Goal: Information Seeking & Learning: Learn about a topic

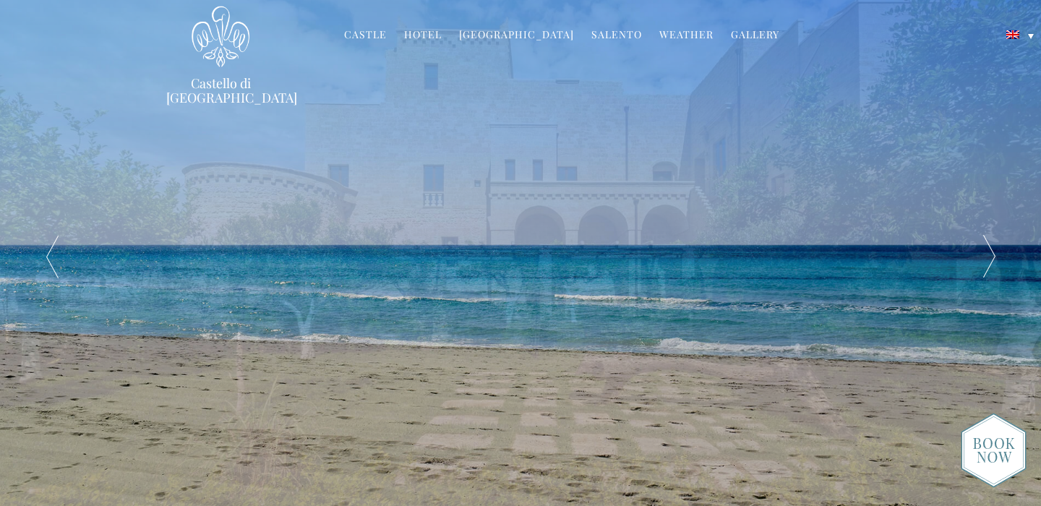
click at [434, 37] on link "Hotel" at bounding box center [423, 35] width 38 height 17
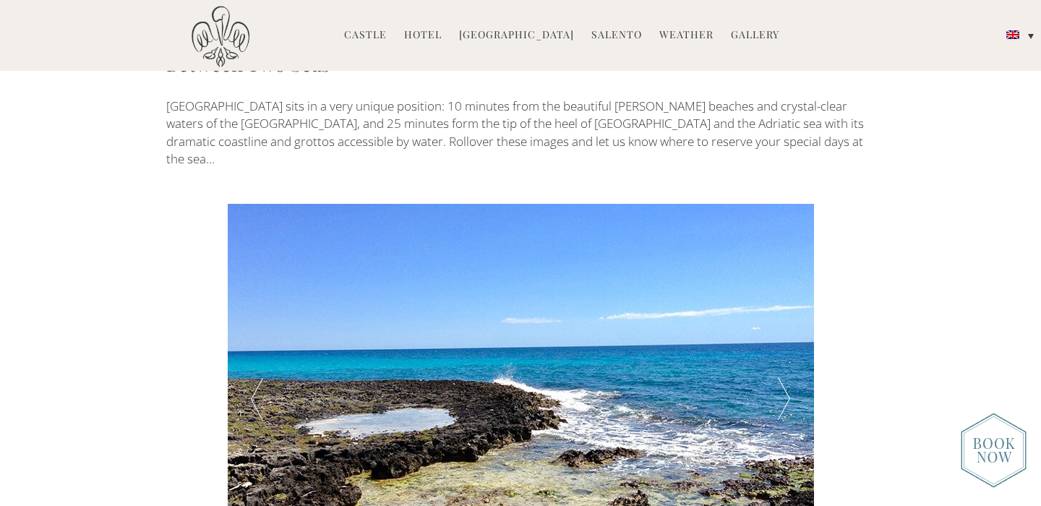
scroll to position [2408, 0]
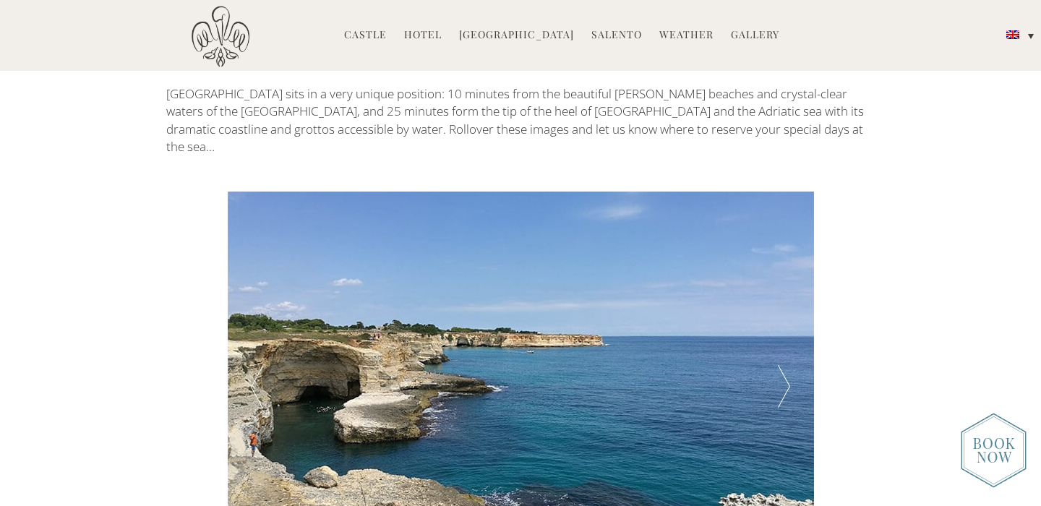
click at [783, 279] on div at bounding box center [783, 386] width 59 height 390
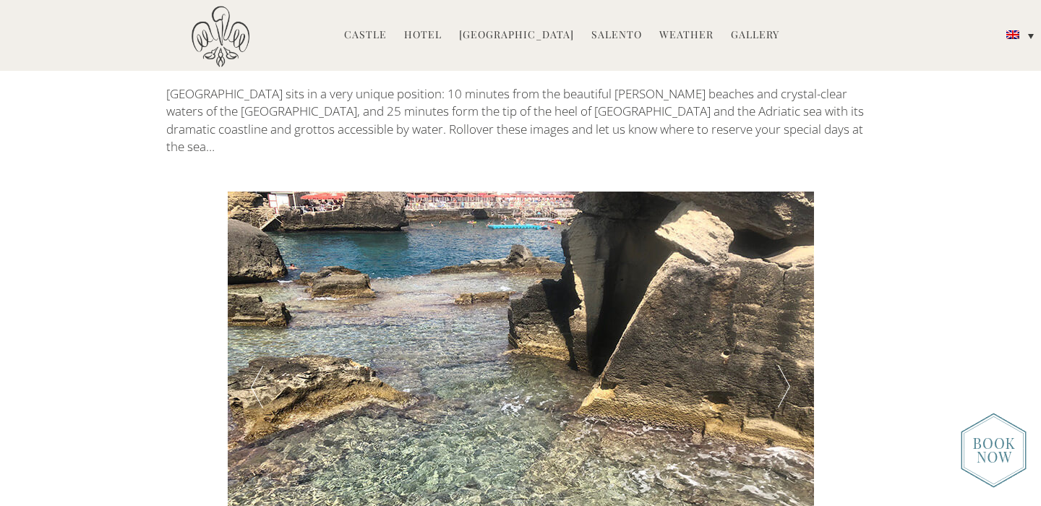
click at [783, 280] on div at bounding box center [783, 386] width 59 height 390
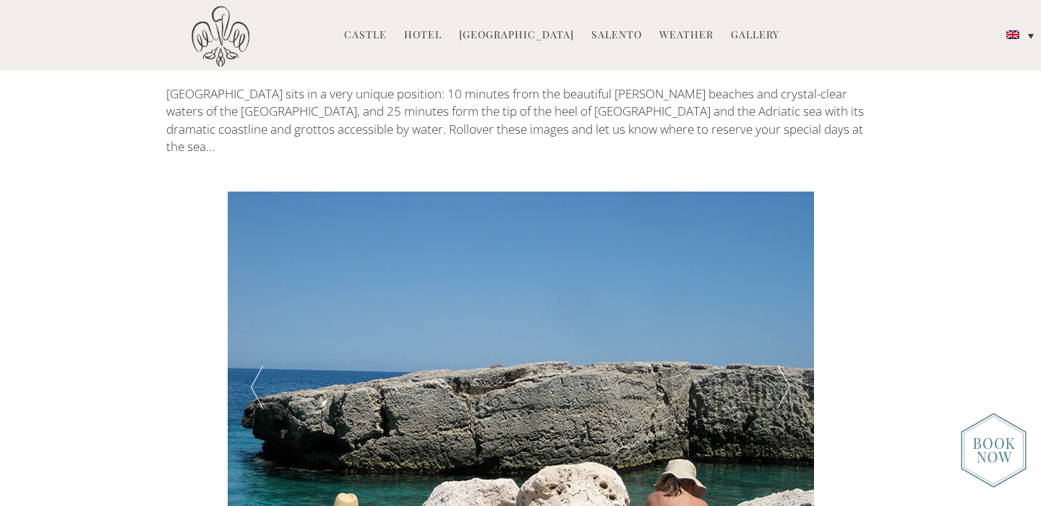
click at [783, 280] on div at bounding box center [783, 386] width 59 height 390
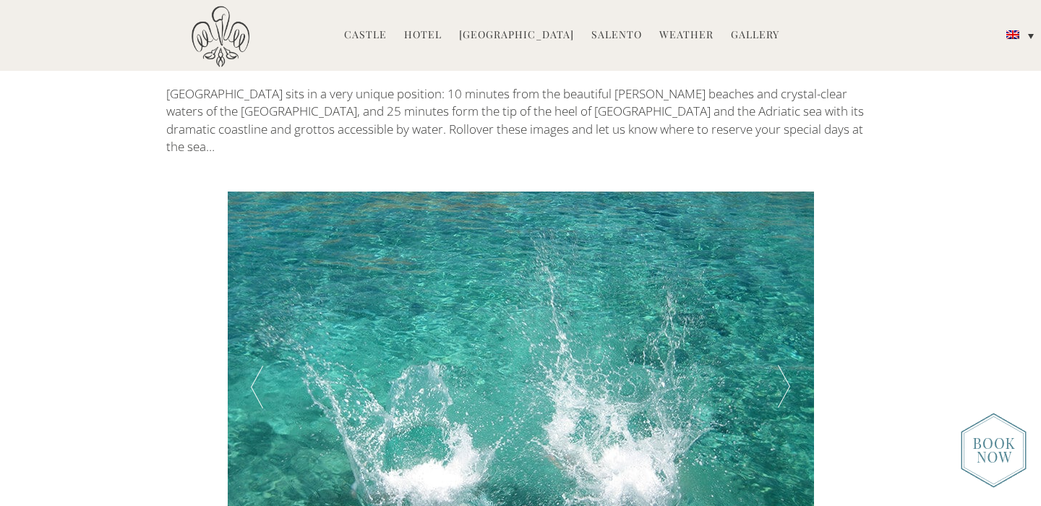
click at [783, 280] on div at bounding box center [783, 386] width 59 height 390
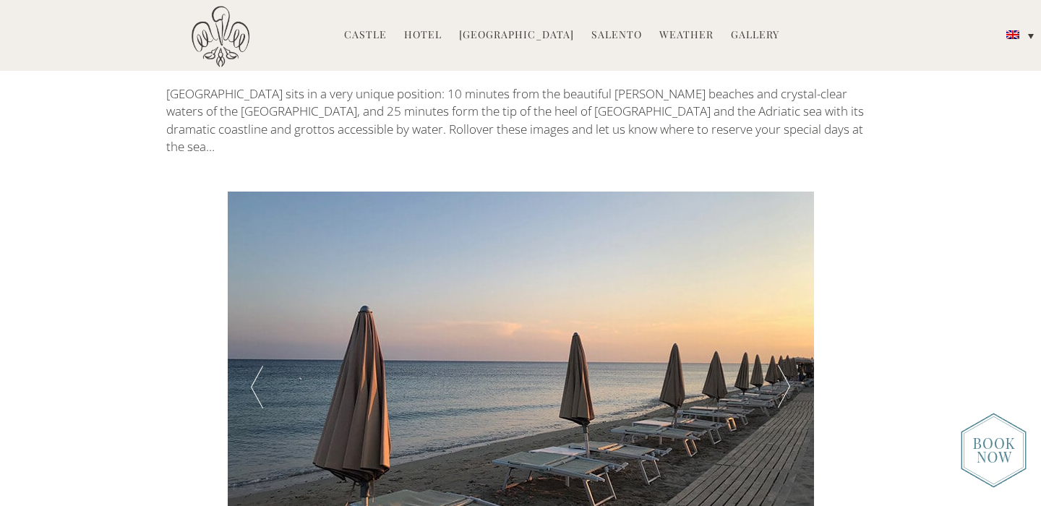
click at [783, 280] on div at bounding box center [783, 386] width 59 height 390
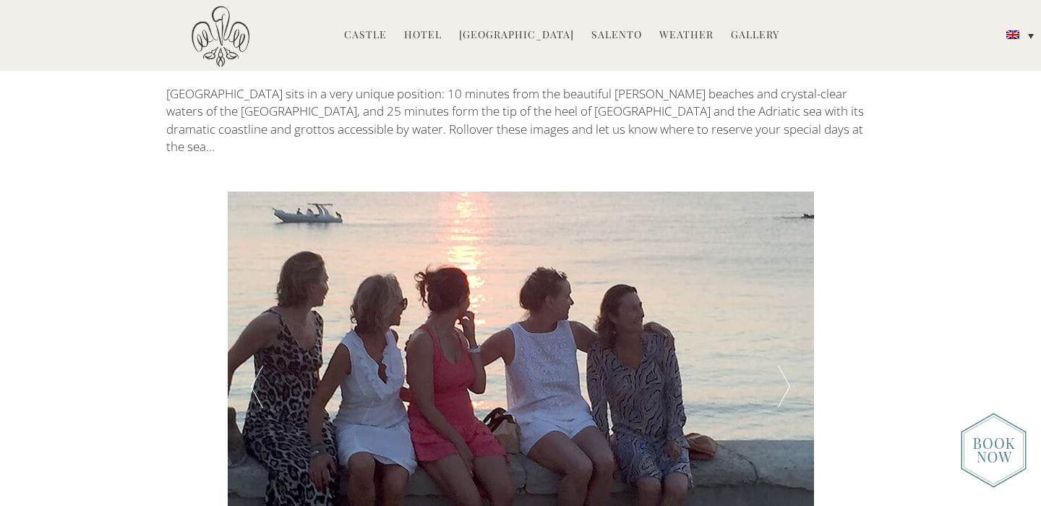
click at [783, 281] on div at bounding box center [783, 386] width 59 height 390
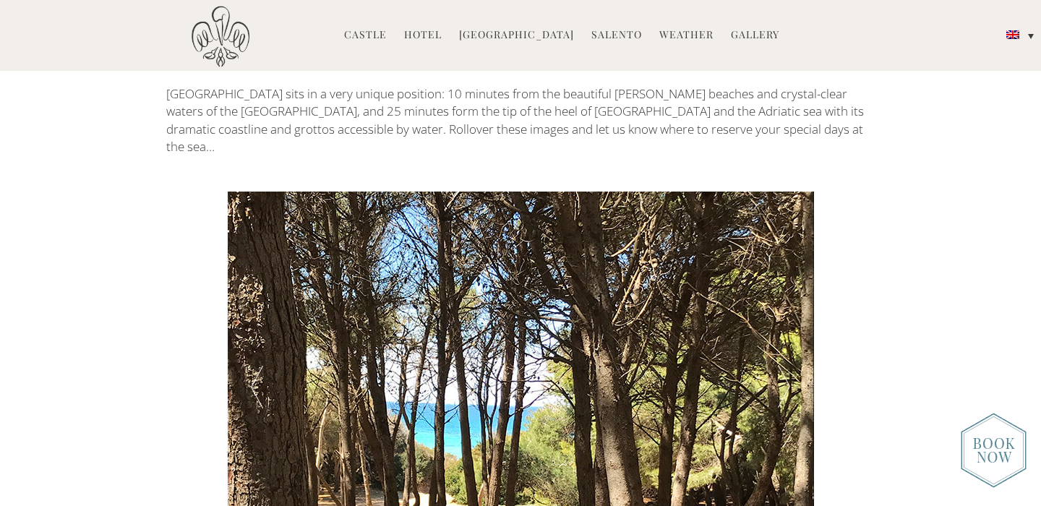
click at [783, 281] on div at bounding box center [783, 386] width 59 height 390
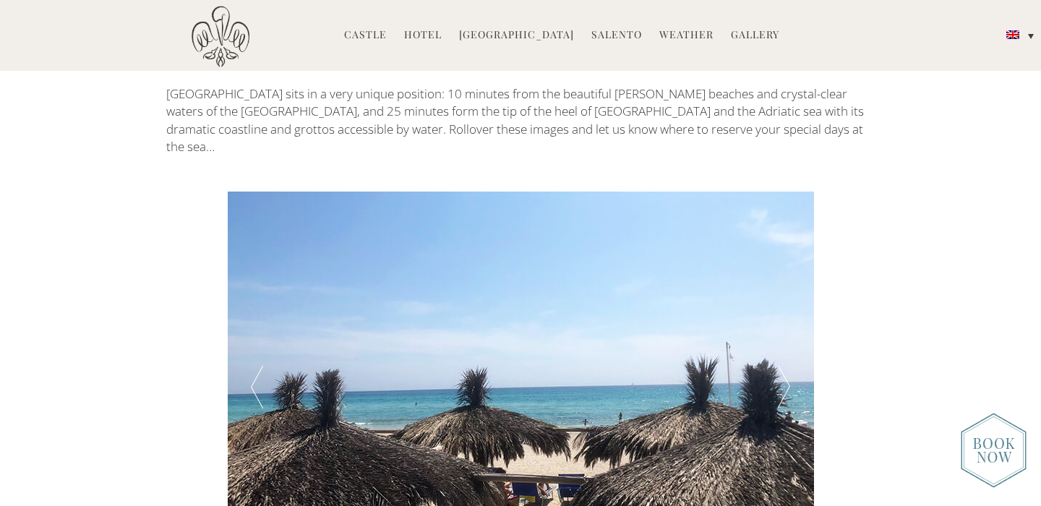
click at [783, 282] on div at bounding box center [783, 386] width 59 height 390
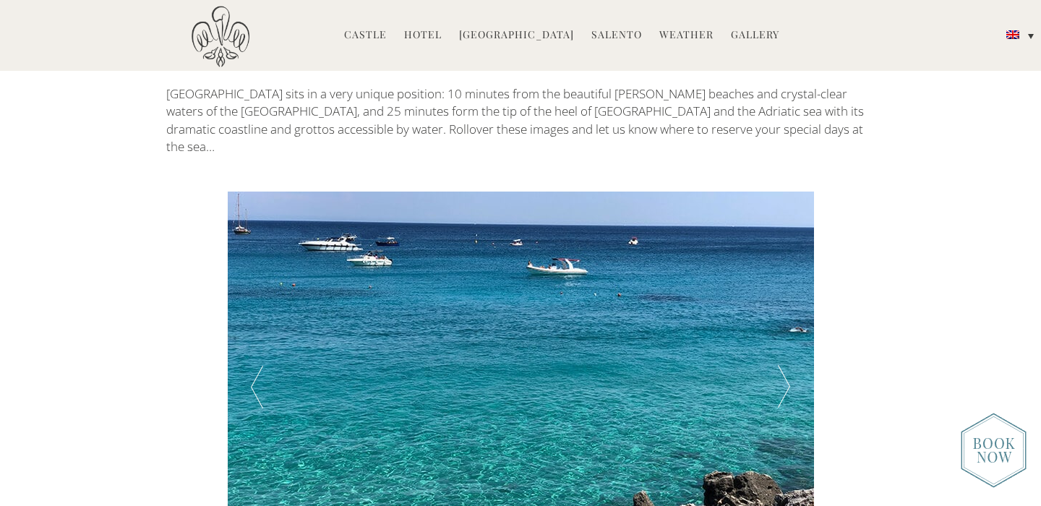
click at [783, 282] on div at bounding box center [783, 386] width 59 height 390
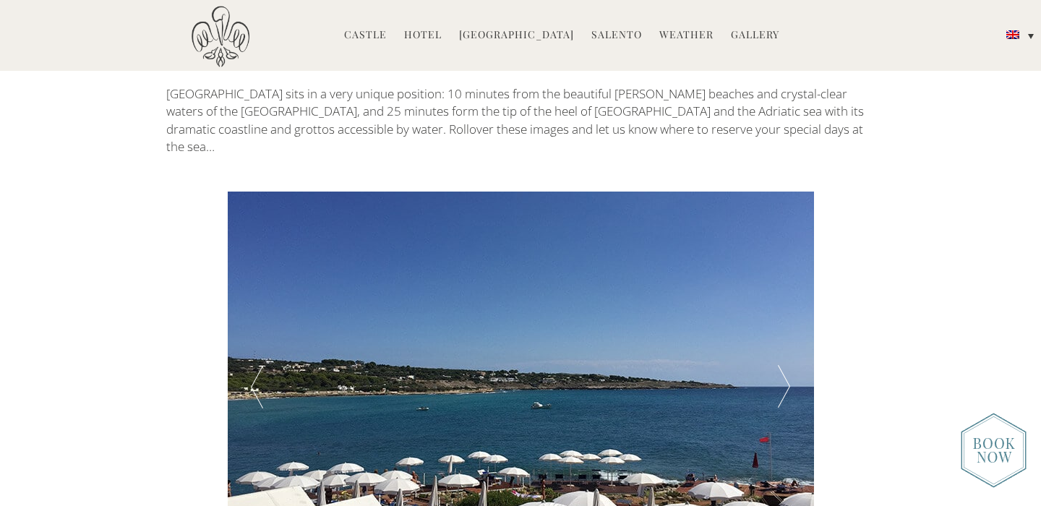
click at [783, 283] on div at bounding box center [783, 386] width 59 height 390
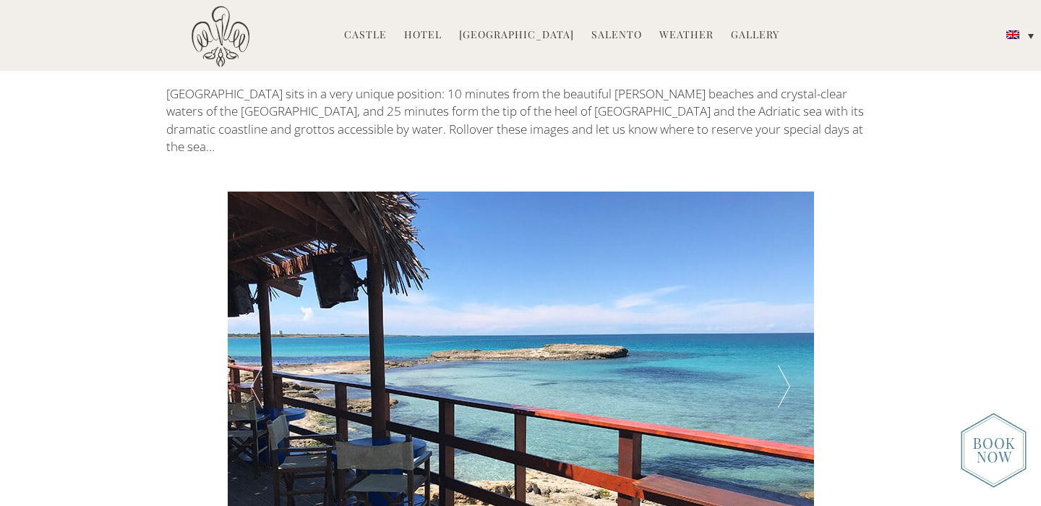
click at [783, 283] on div at bounding box center [783, 386] width 59 height 390
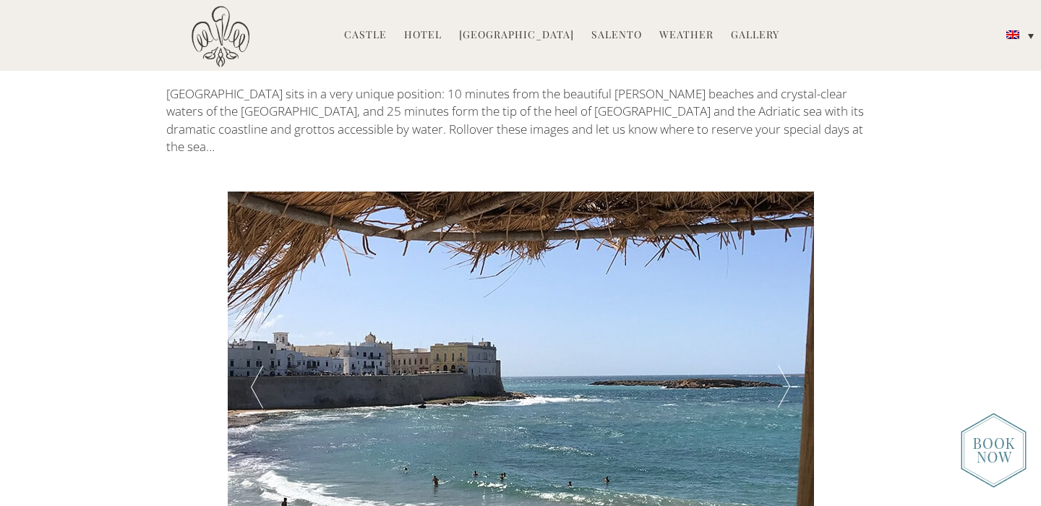
click at [783, 283] on div at bounding box center [783, 386] width 59 height 390
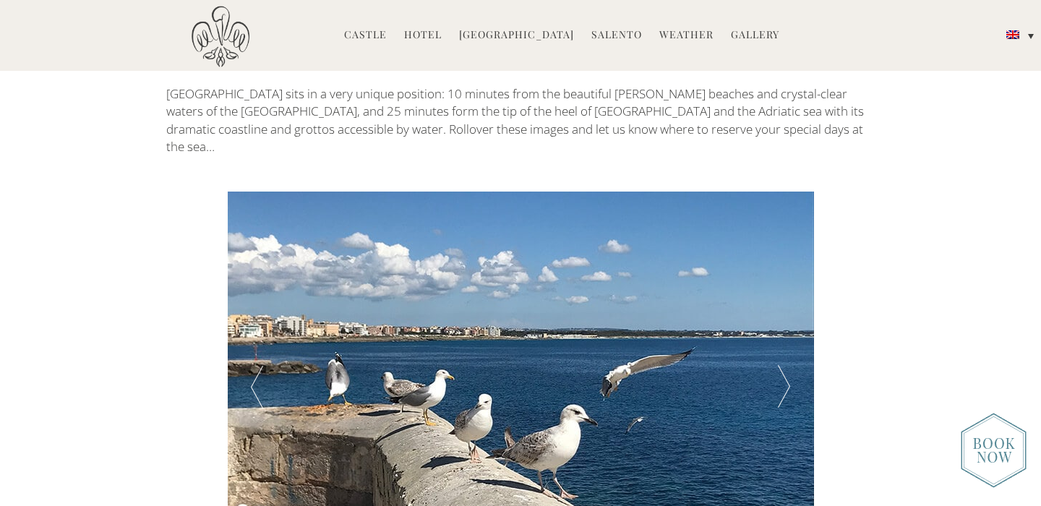
click at [783, 283] on div at bounding box center [783, 386] width 59 height 390
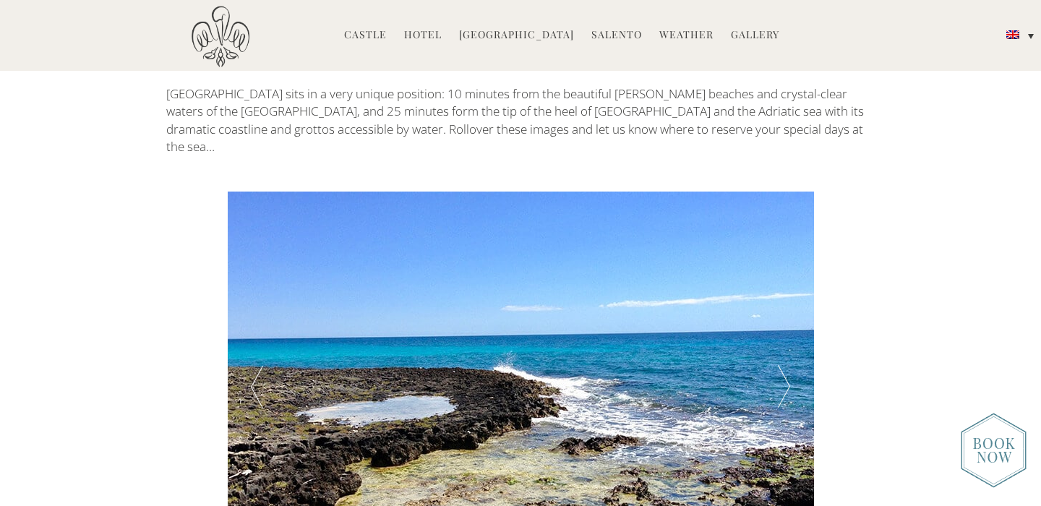
click at [783, 283] on div at bounding box center [783, 386] width 59 height 390
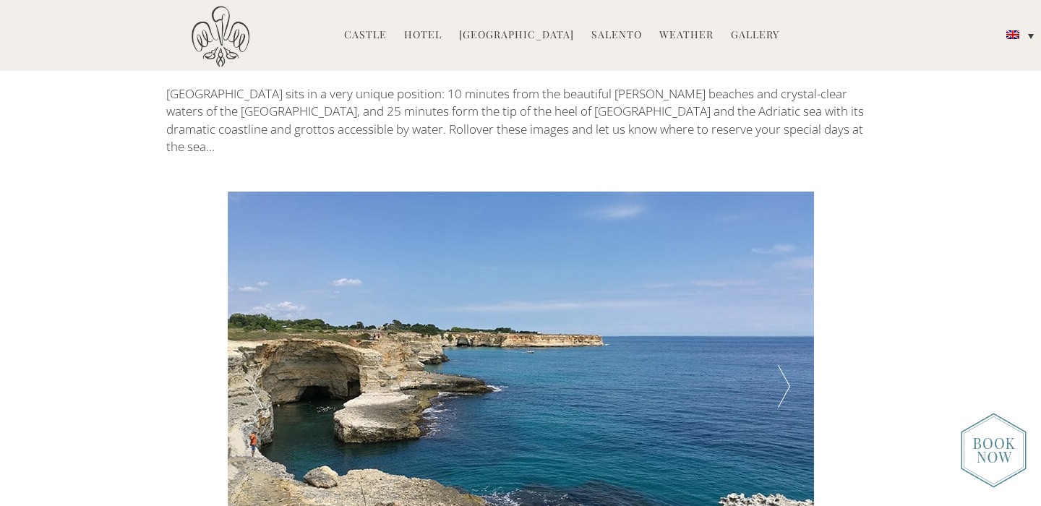
click at [783, 283] on div at bounding box center [783, 386] width 59 height 390
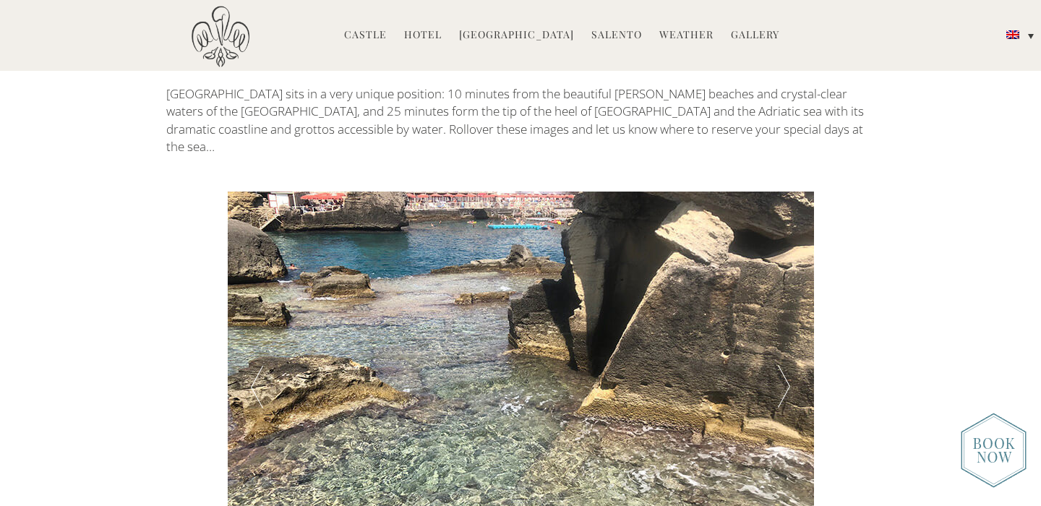
click at [783, 283] on div at bounding box center [783, 386] width 59 height 390
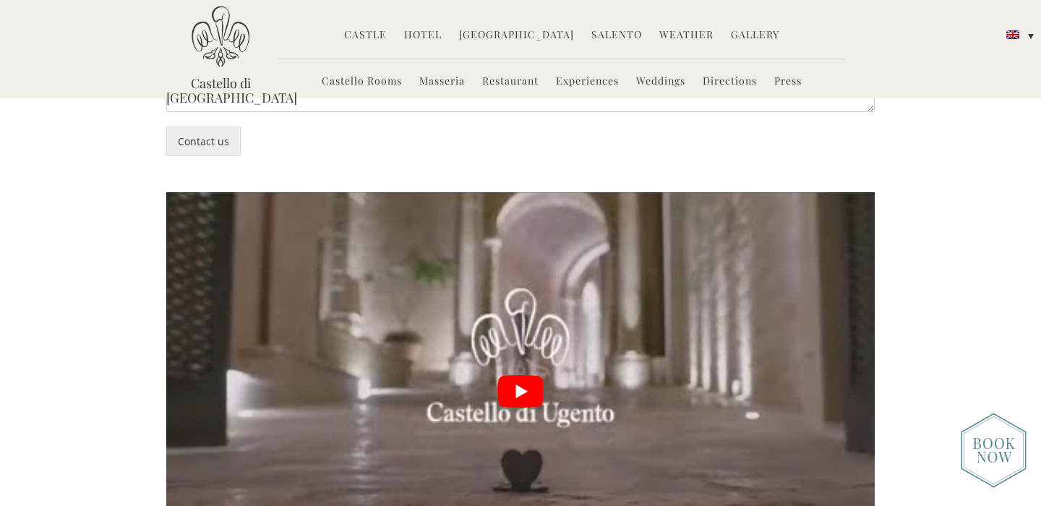
scroll to position [3336, 0]
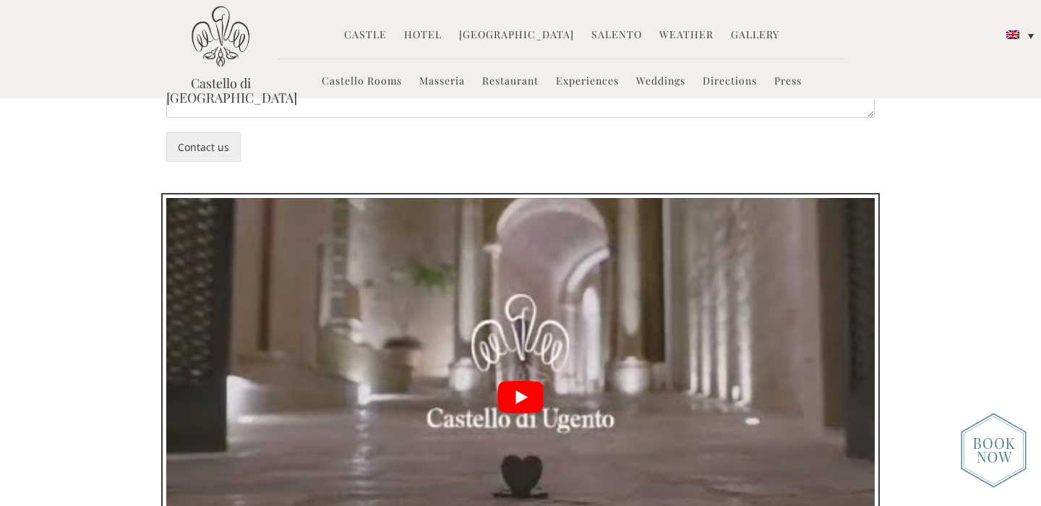
click at [527, 283] on button "play Youtube video" at bounding box center [520, 397] width 708 height 398
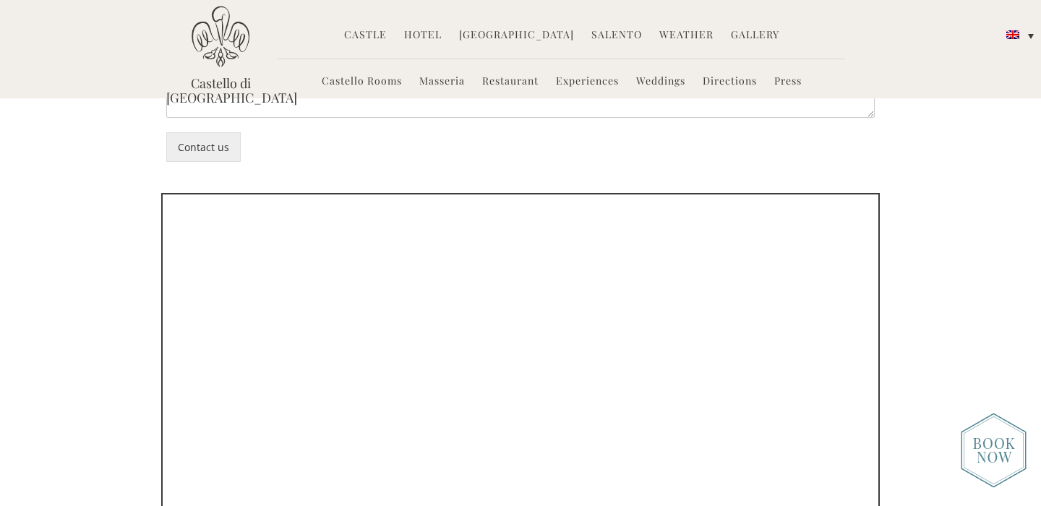
click at [737, 33] on link "Gallery" at bounding box center [755, 35] width 48 height 17
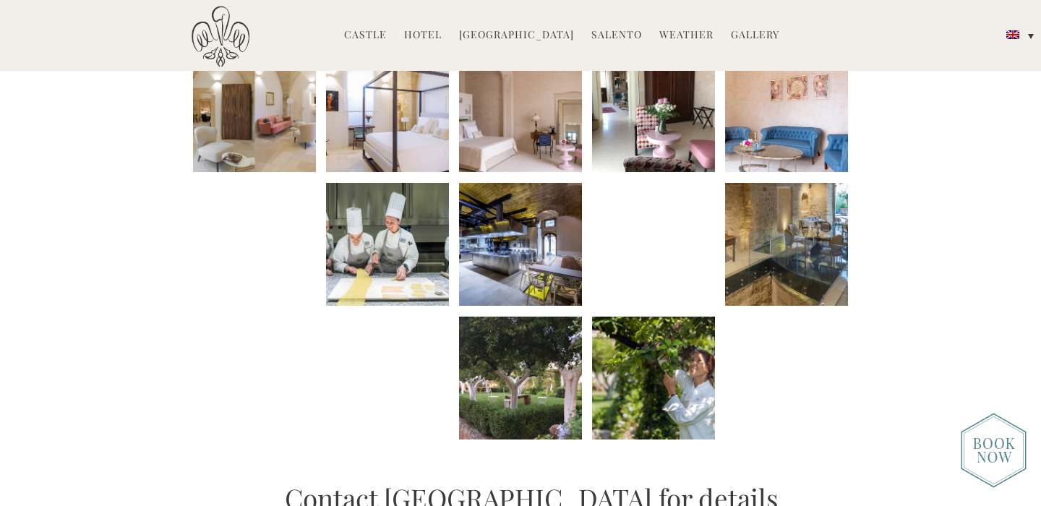
scroll to position [652, 0]
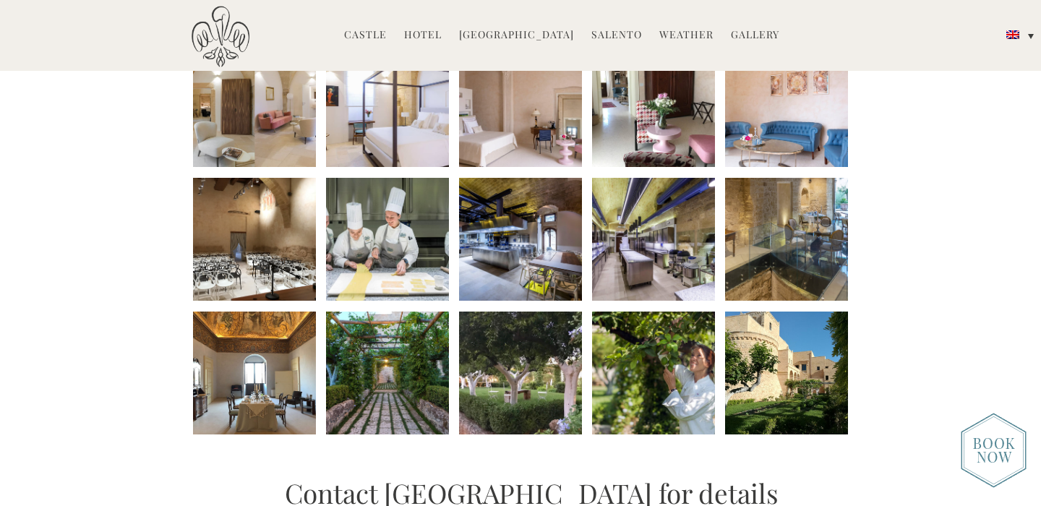
click at [257, 254] on li at bounding box center [254, 239] width 123 height 123
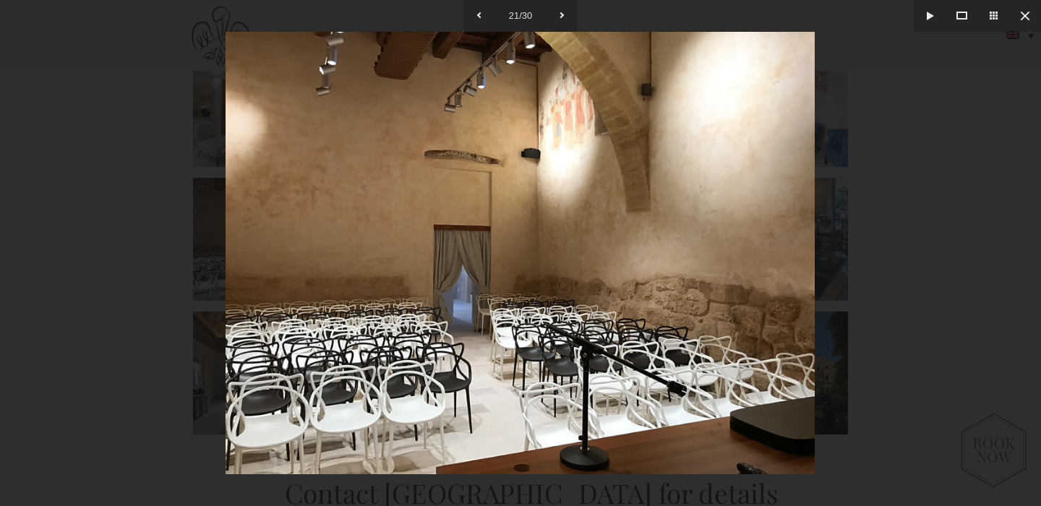
click at [859, 226] on div at bounding box center [520, 253] width 1041 height 506
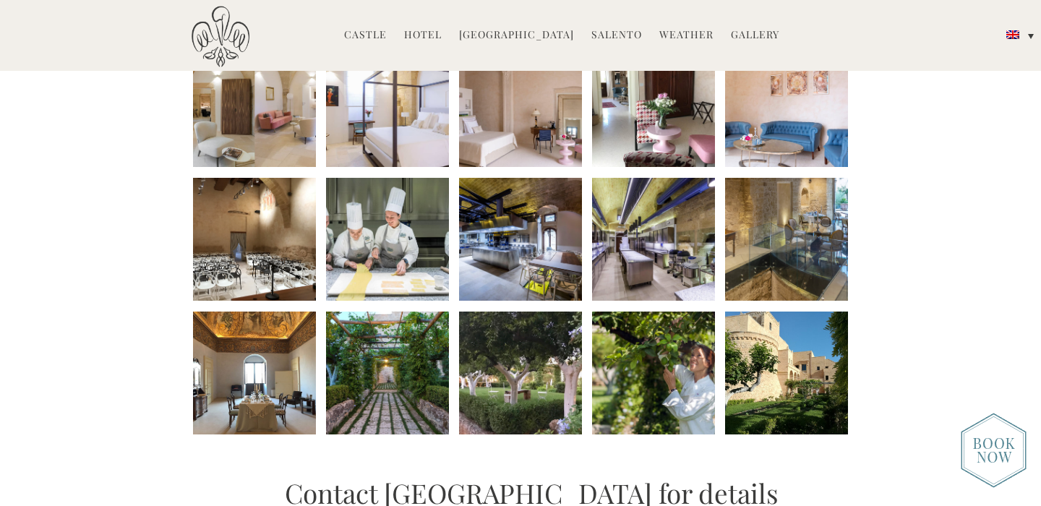
click at [421, 265] on li at bounding box center [387, 239] width 123 height 123
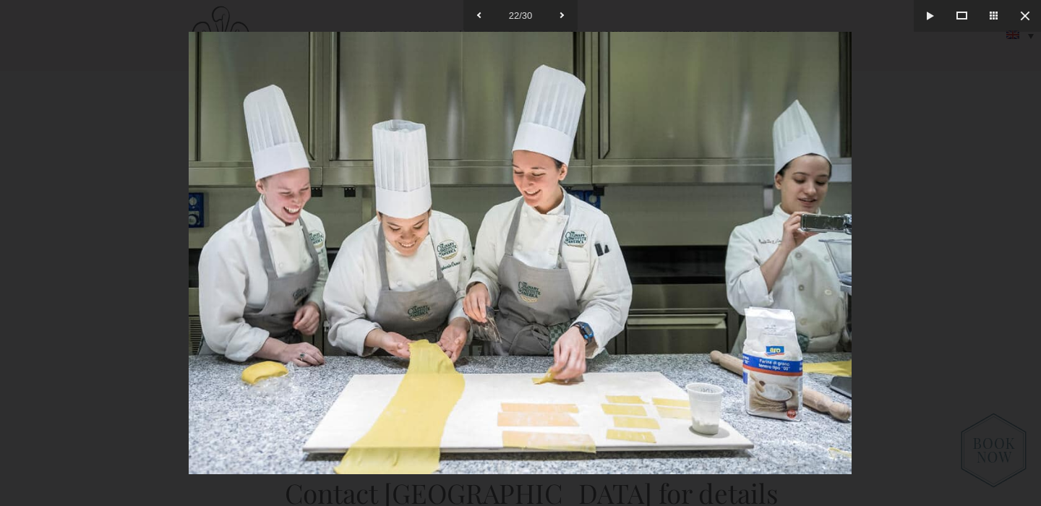
click at [779, 283] on img at bounding box center [520, 253] width 663 height 442
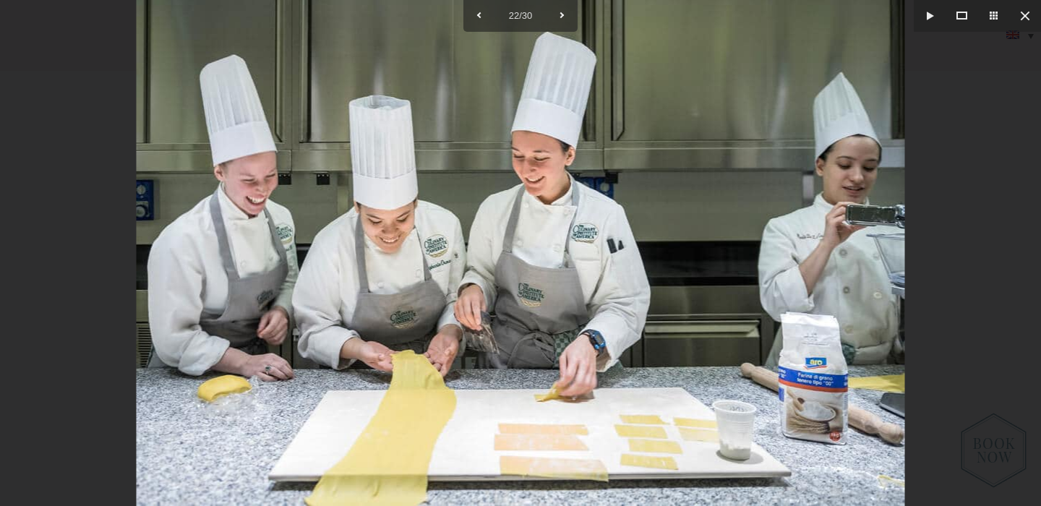
click at [913, 224] on div at bounding box center [520, 253] width 1041 height 506
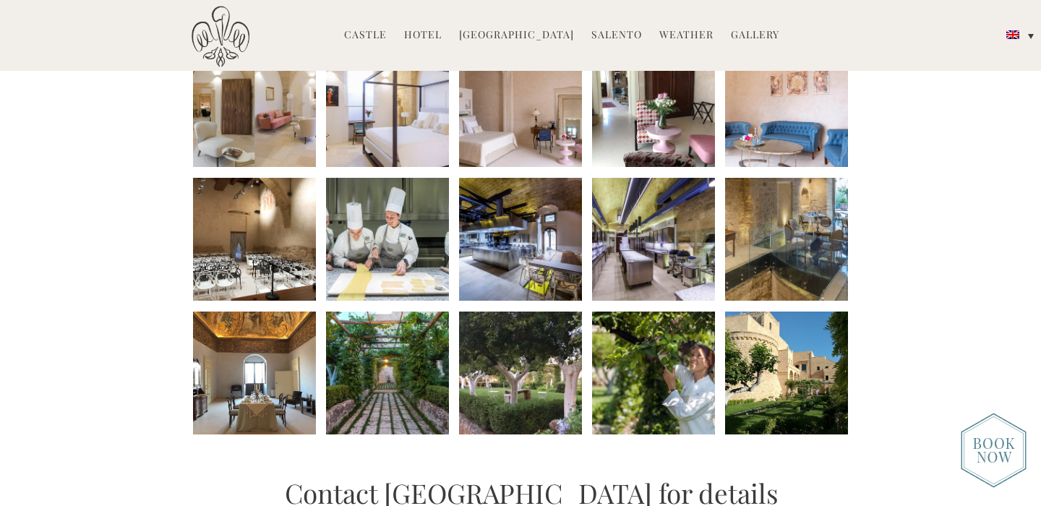
click at [535, 277] on li at bounding box center [520, 239] width 123 height 123
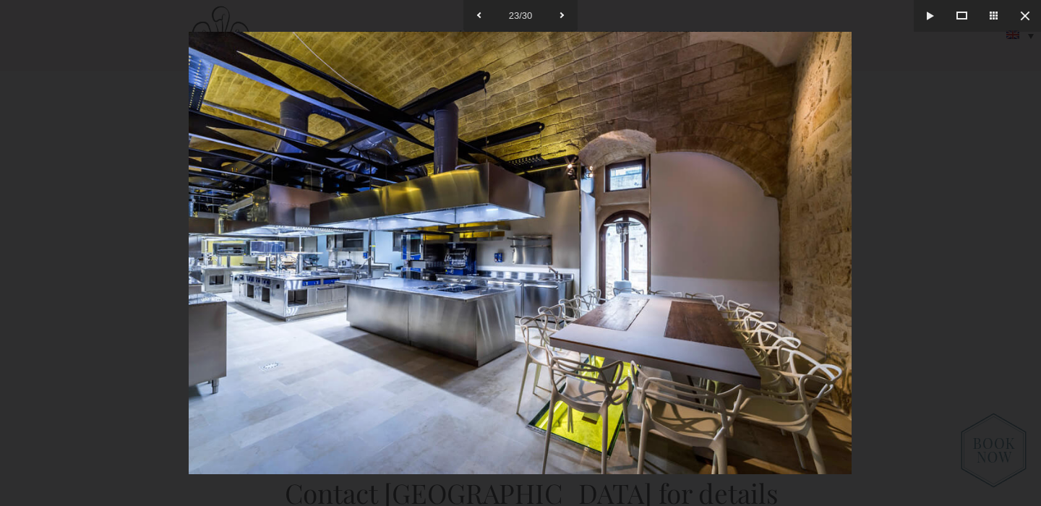
click at [923, 256] on div at bounding box center [520, 253] width 1041 height 506
